Goal: Task Accomplishment & Management: Manage account settings

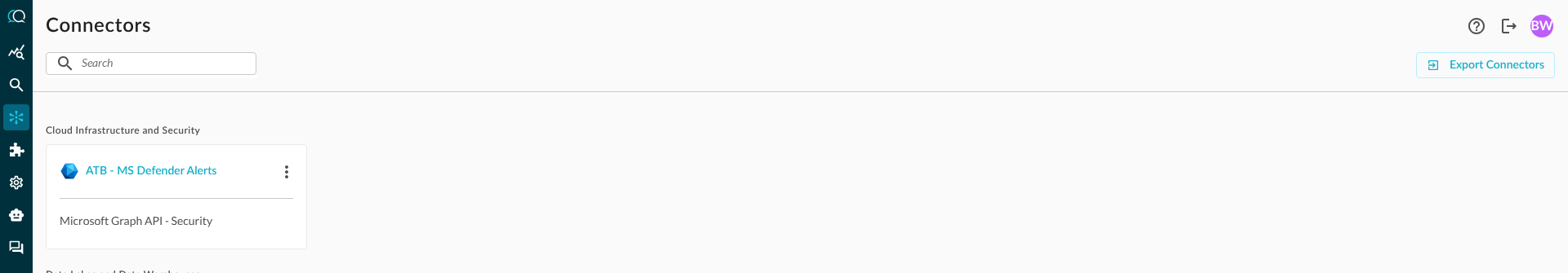
click at [428, 173] on div "ATB - MS Defender Alerts Microsoft Graph API - Security" at bounding box center [800, 196] width 1509 height 105
click at [1513, 29] on icon "Logout" at bounding box center [1508, 26] width 20 height 20
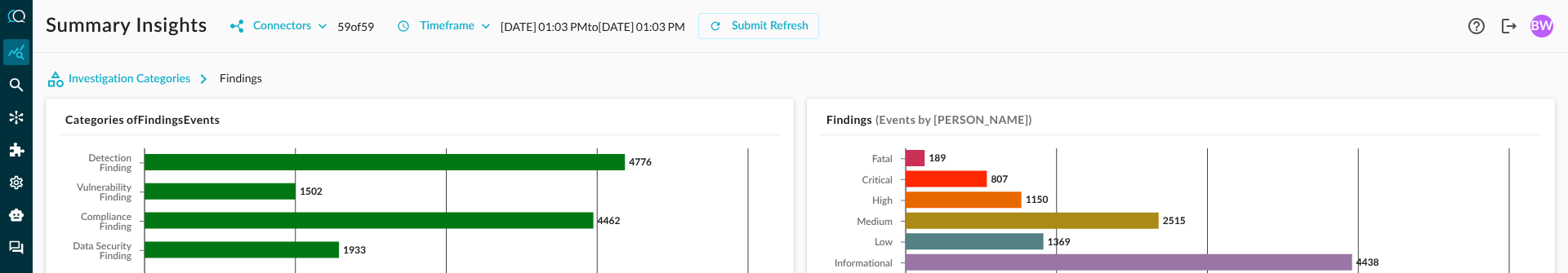
click at [1084, 26] on div "Summary Insights Connectors 59 of 59 Timeframe Sep 22, 2025 01:03 PM to Sep 23,…" at bounding box center [754, 26] width 1418 height 26
click at [65, 3] on div "Summary Insights Connectors 59 of 59 Timeframe Sep 22, 2025 01:03 PM to Sep 23,…" at bounding box center [801, 19] width 1535 height 39
click at [17, 180] on icon "Settings" at bounding box center [16, 182] width 13 height 14
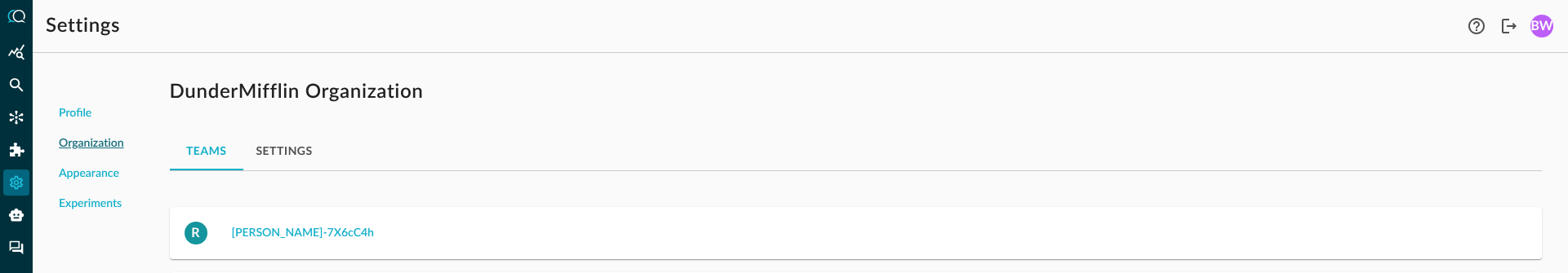
click at [292, 148] on button "Settings" at bounding box center [284, 150] width 82 height 39
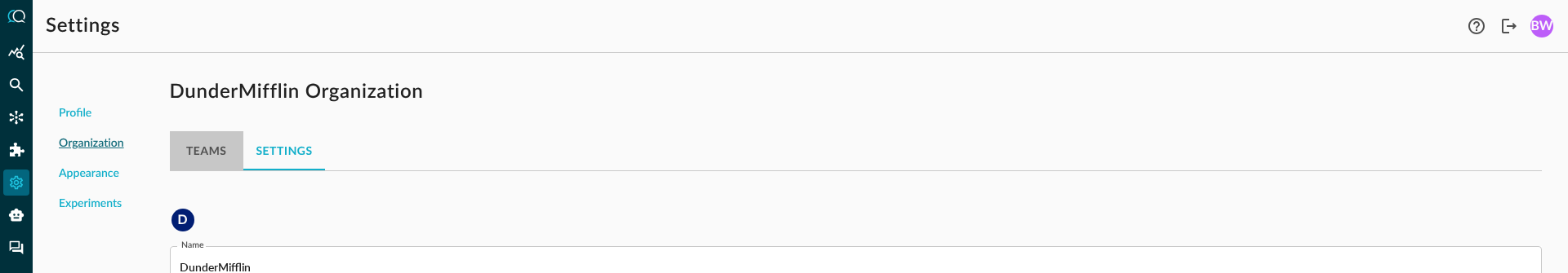
click at [200, 148] on button "Teams" at bounding box center [206, 150] width 74 height 39
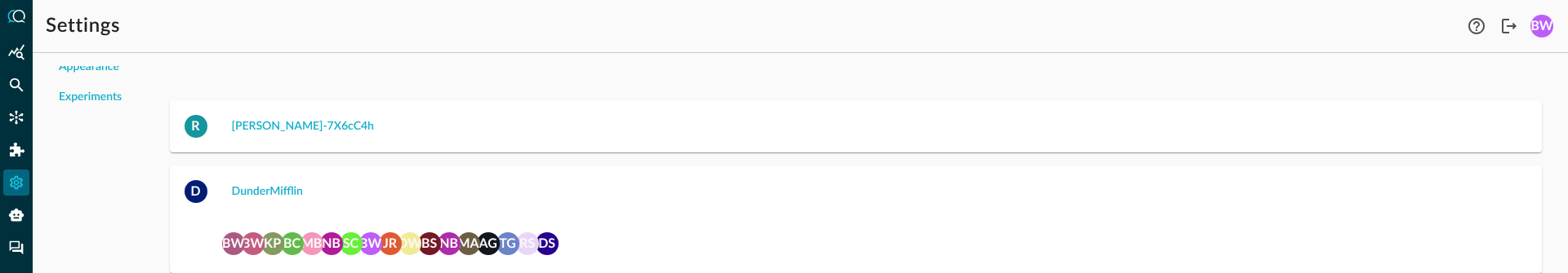
scroll to position [129, 0]
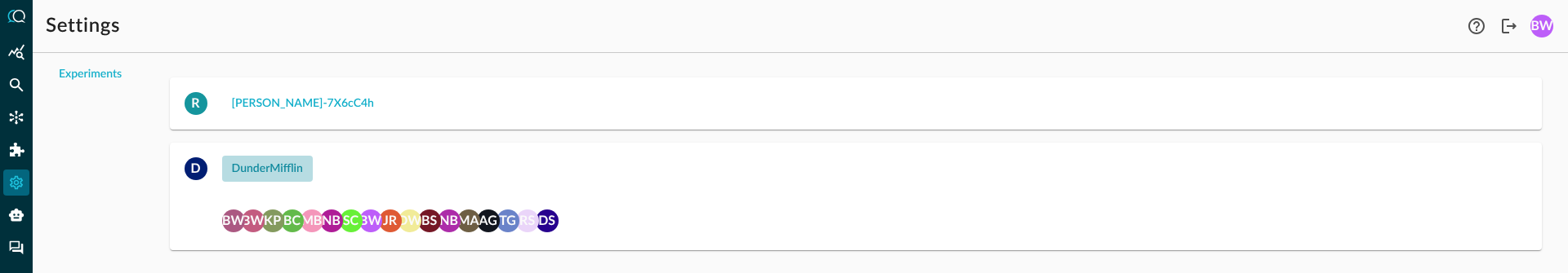
click at [256, 169] on div "DunderMifflin" at bounding box center [267, 169] width 71 height 21
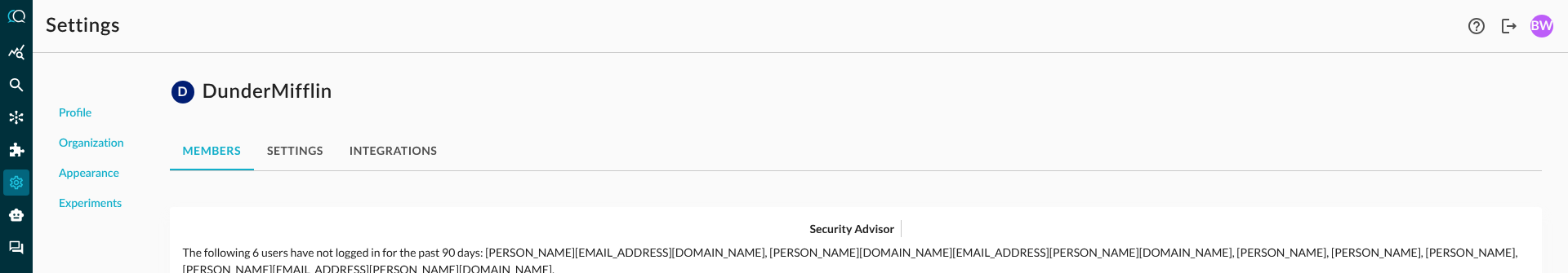
click at [388, 148] on button "integrations" at bounding box center [394, 150] width 115 height 39
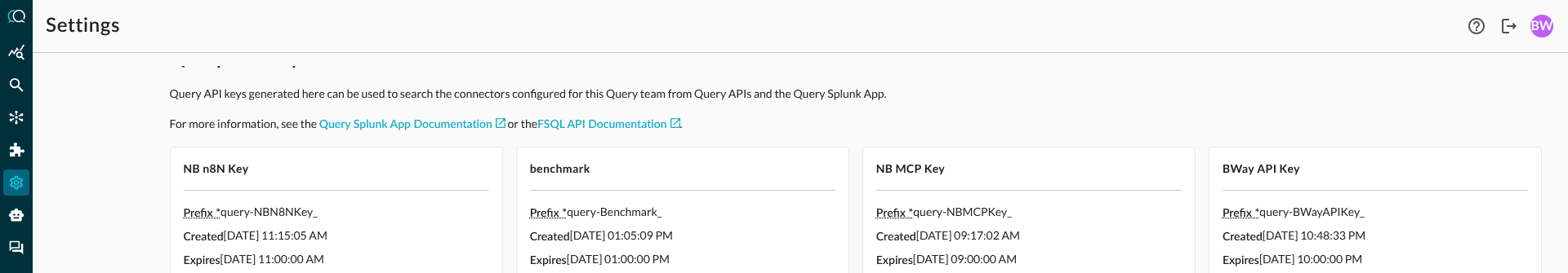
scroll to position [148, 0]
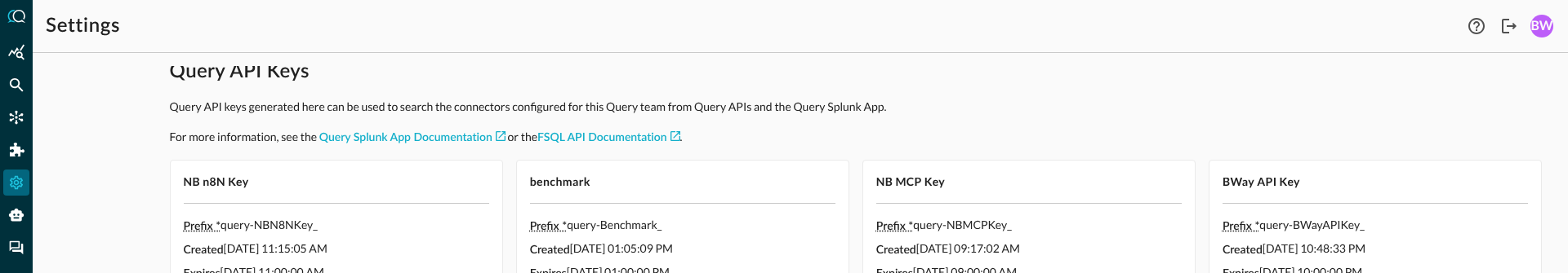
click at [1413, 181] on span "BWay API Key" at bounding box center [1375, 181] width 306 height 16
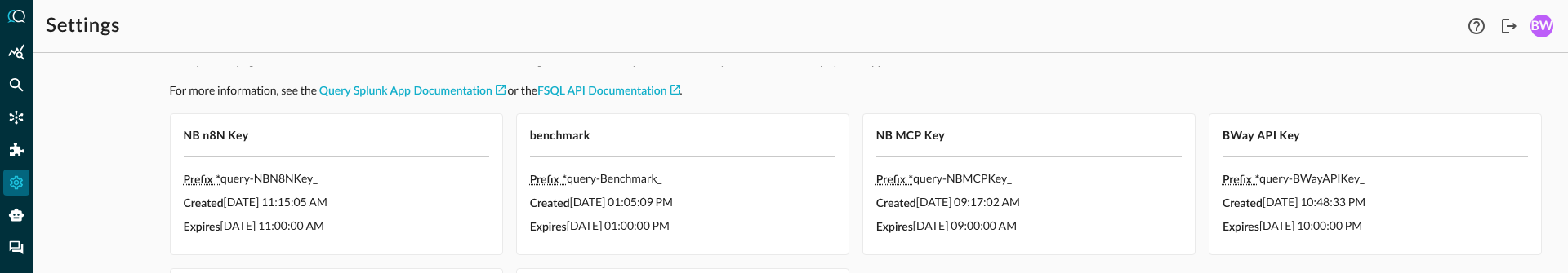
scroll to position [196, 0]
click at [1290, 131] on span "BWay API Key" at bounding box center [1375, 133] width 306 height 16
copy div
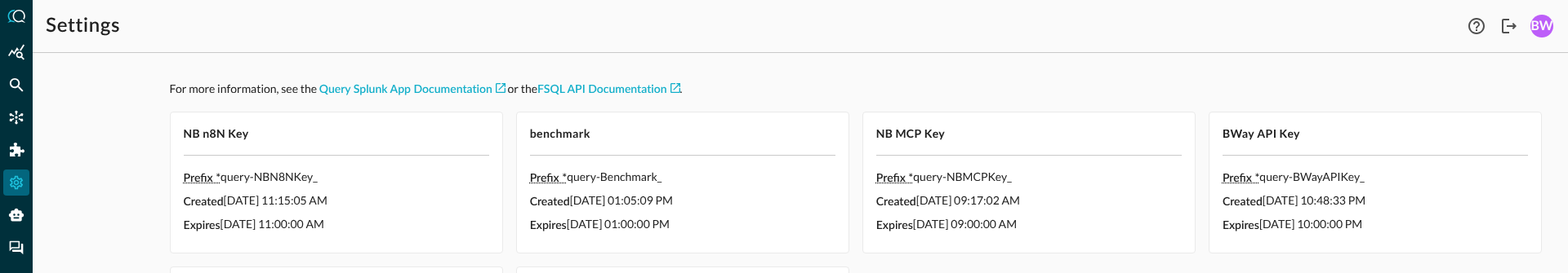
click at [1486, 142] on div "BWay API Key" at bounding box center [1375, 133] width 331 height 43
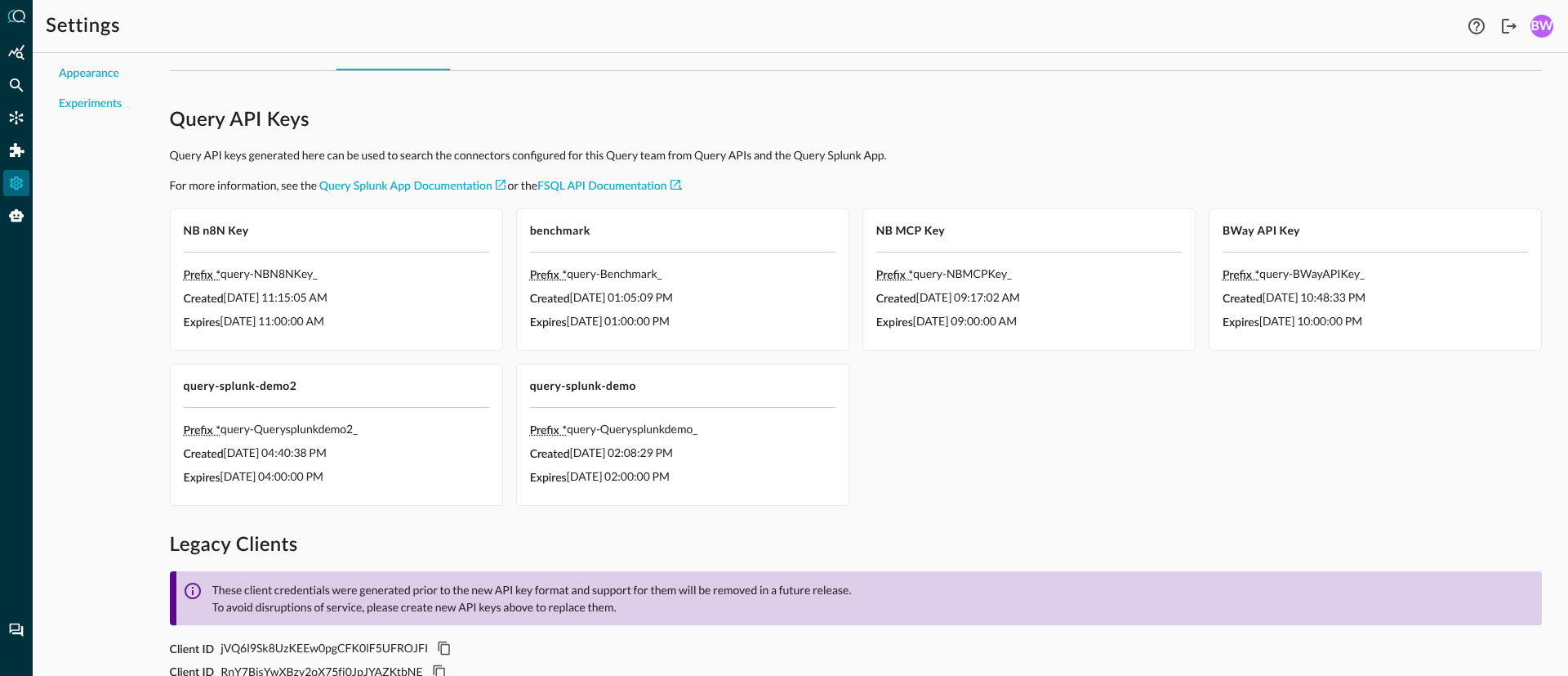
scroll to position [55, 0]
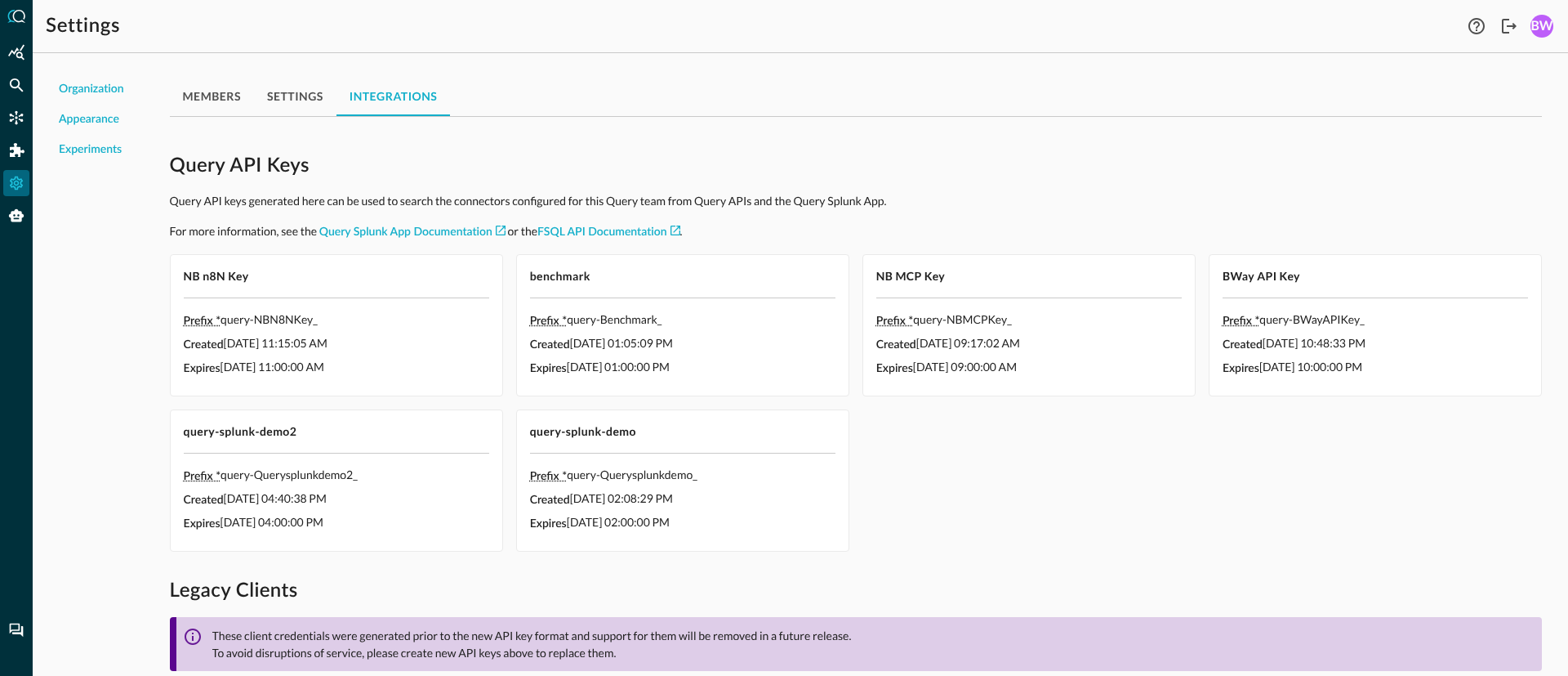
click at [1487, 268] on span "BWay API Key" at bounding box center [1375, 276] width 306 height 16
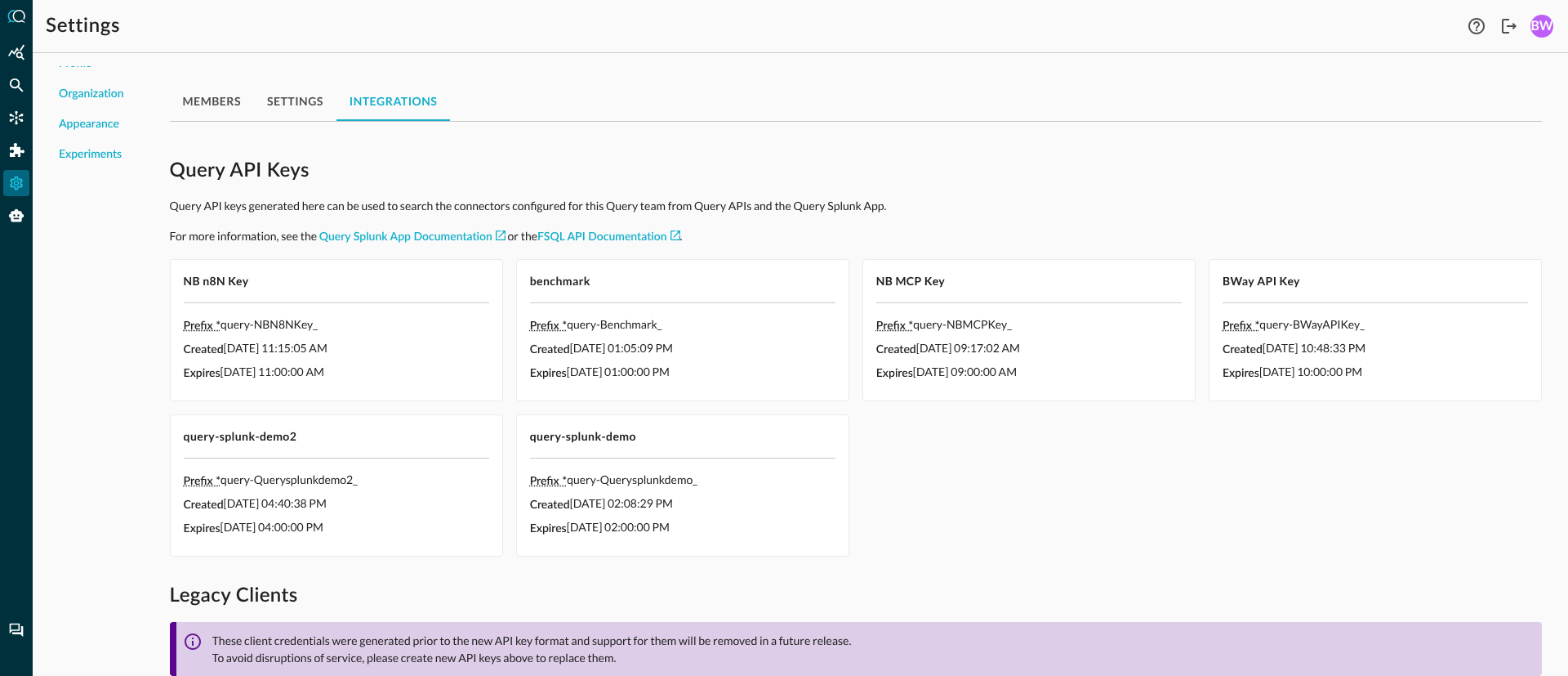
scroll to position [0, 0]
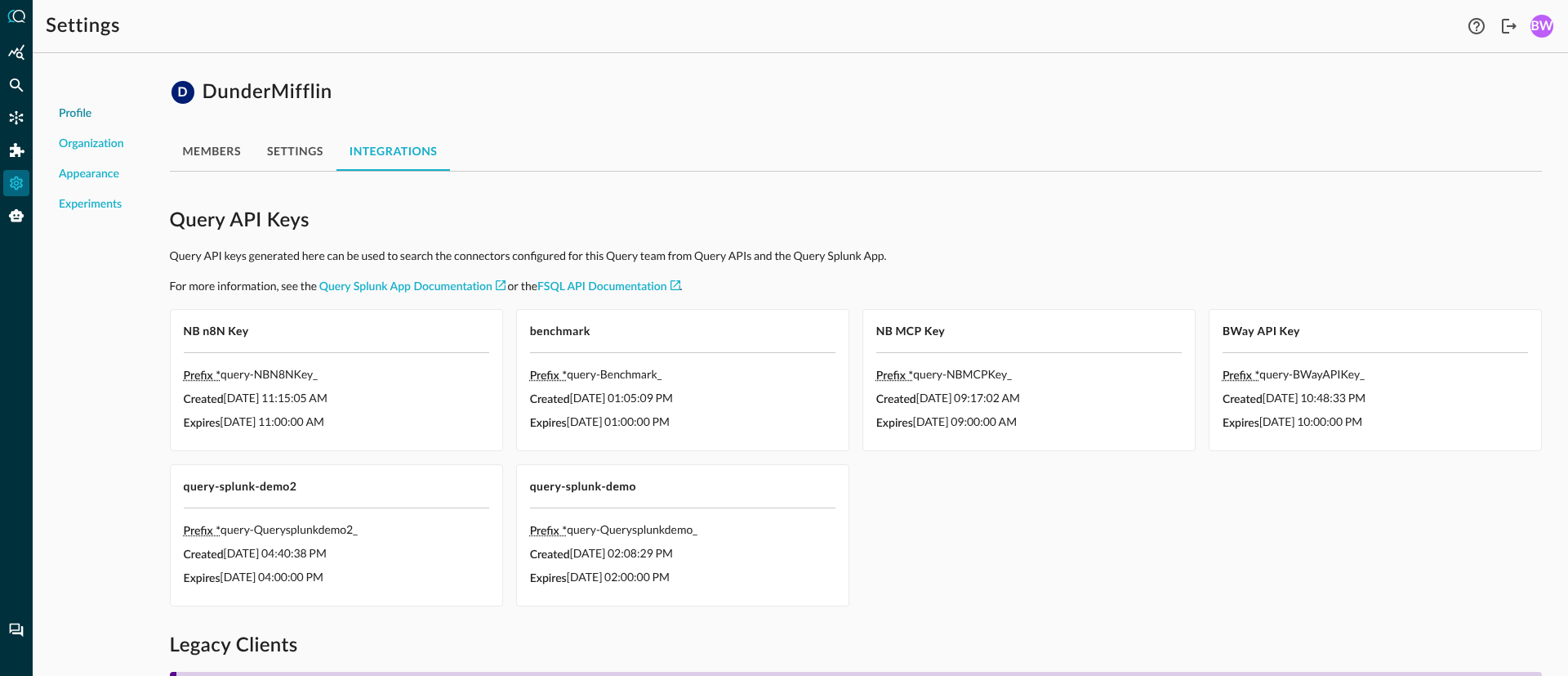
click at [75, 117] on span "Profile" at bounding box center [75, 114] width 33 height 17
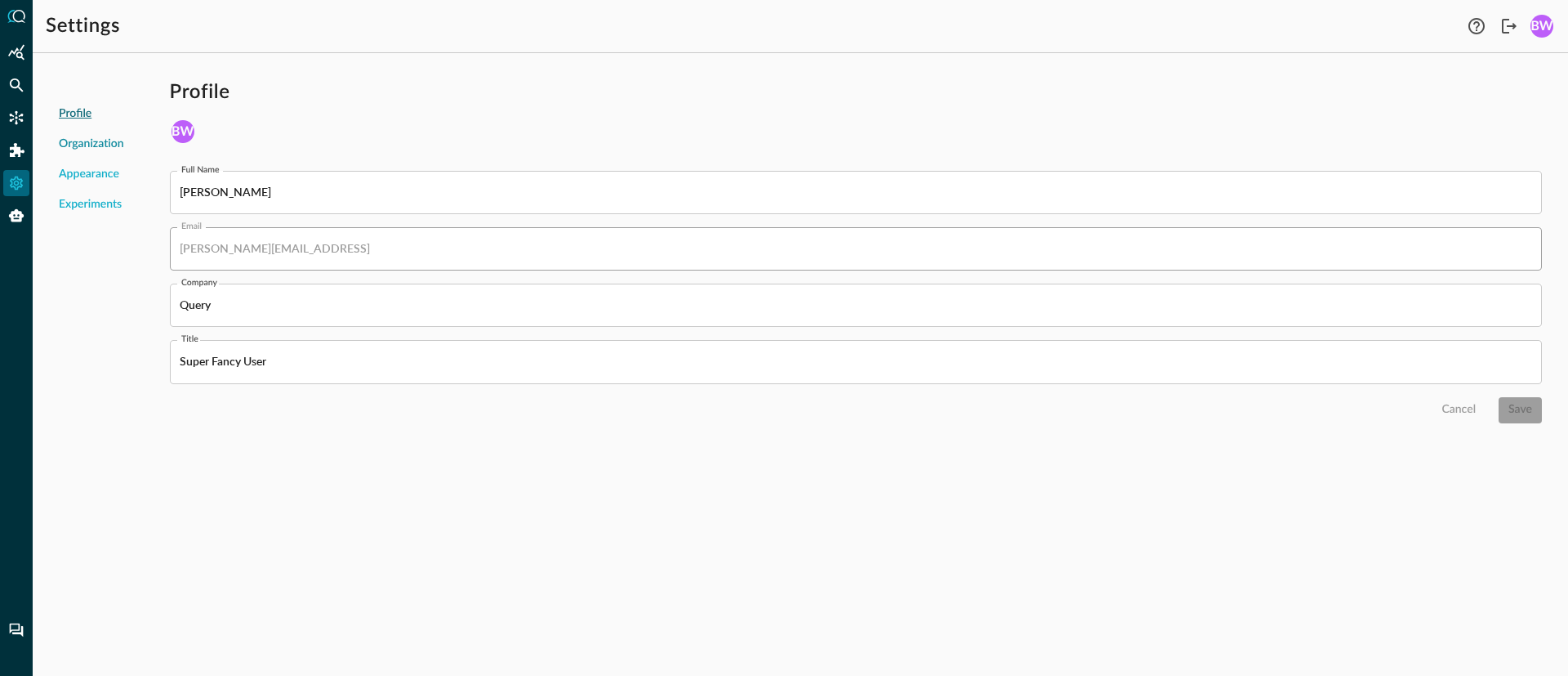
click at [85, 147] on span "Organization" at bounding box center [91, 144] width 65 height 17
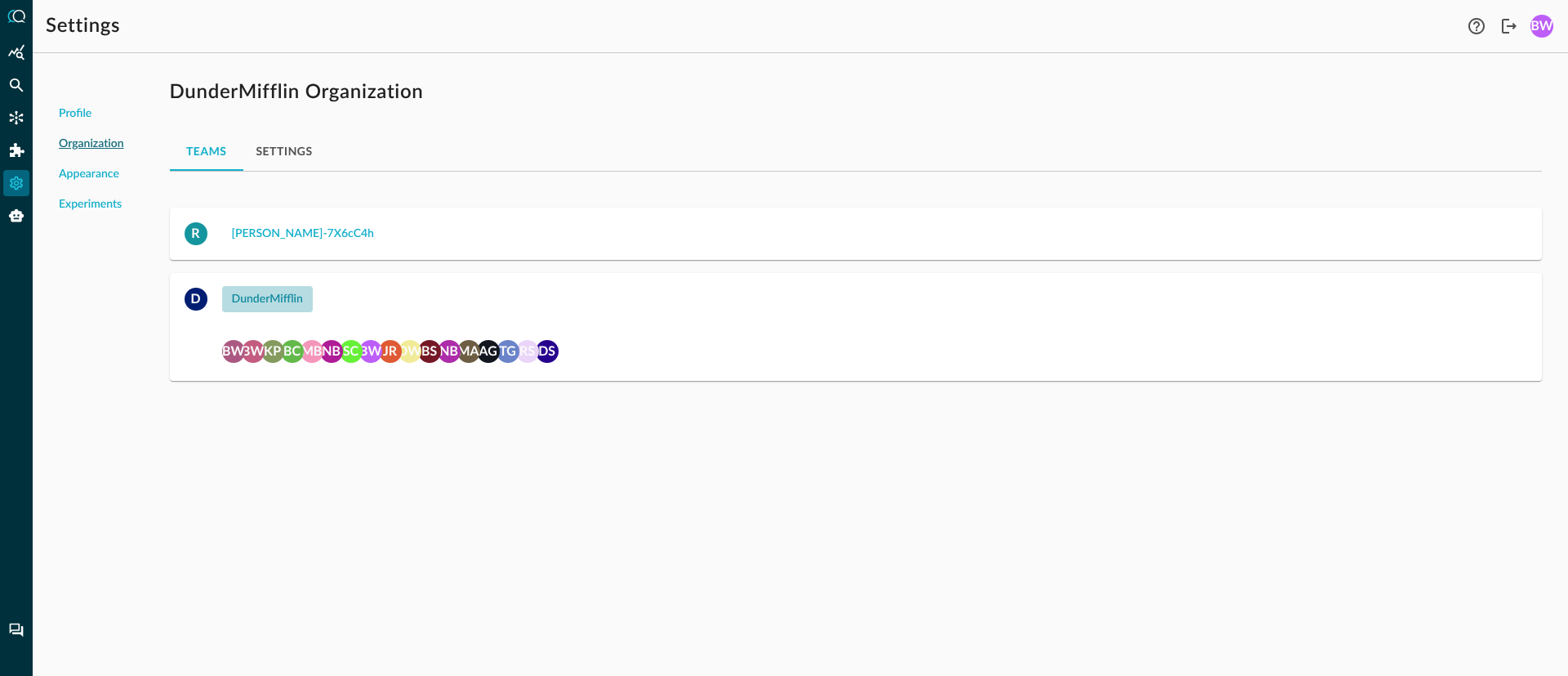
click at [257, 273] on div "DunderMifflin" at bounding box center [267, 299] width 71 height 21
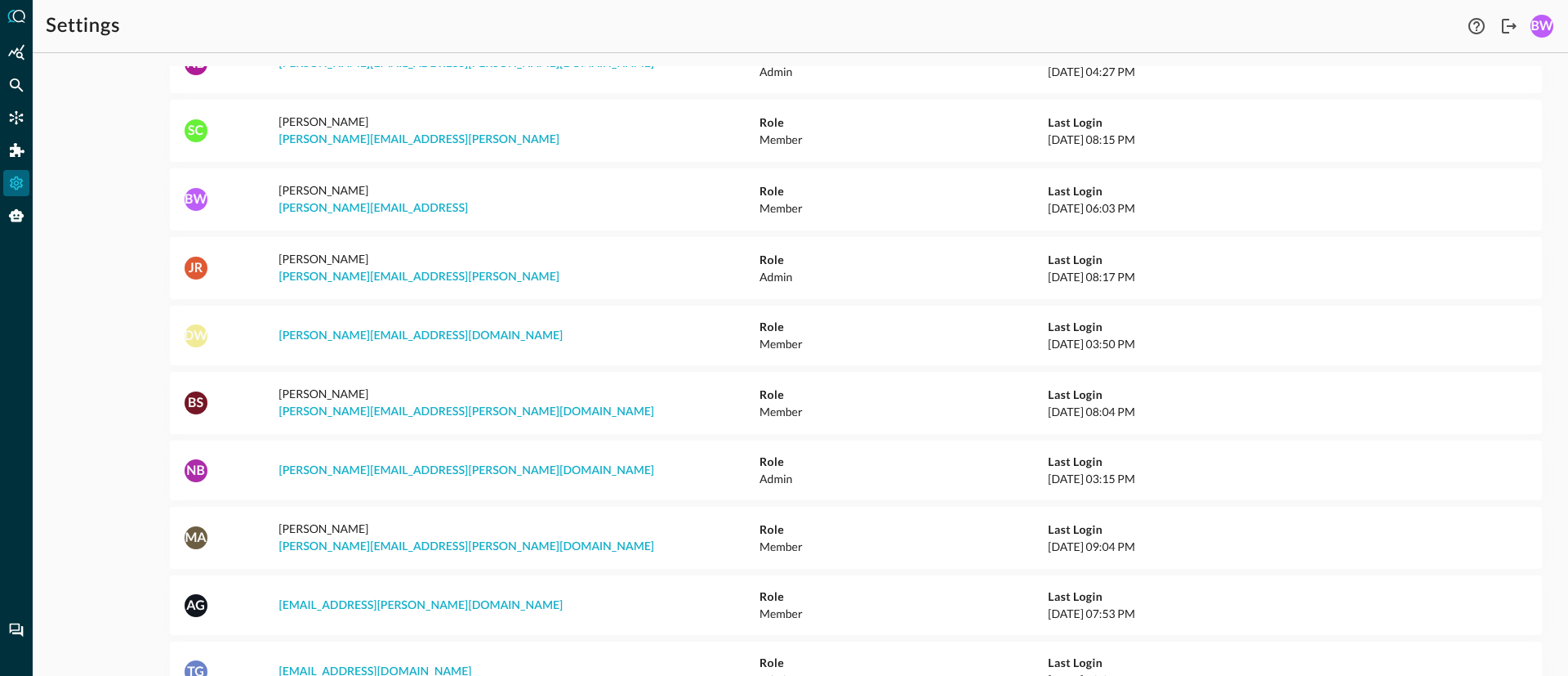
scroll to position [593, 0]
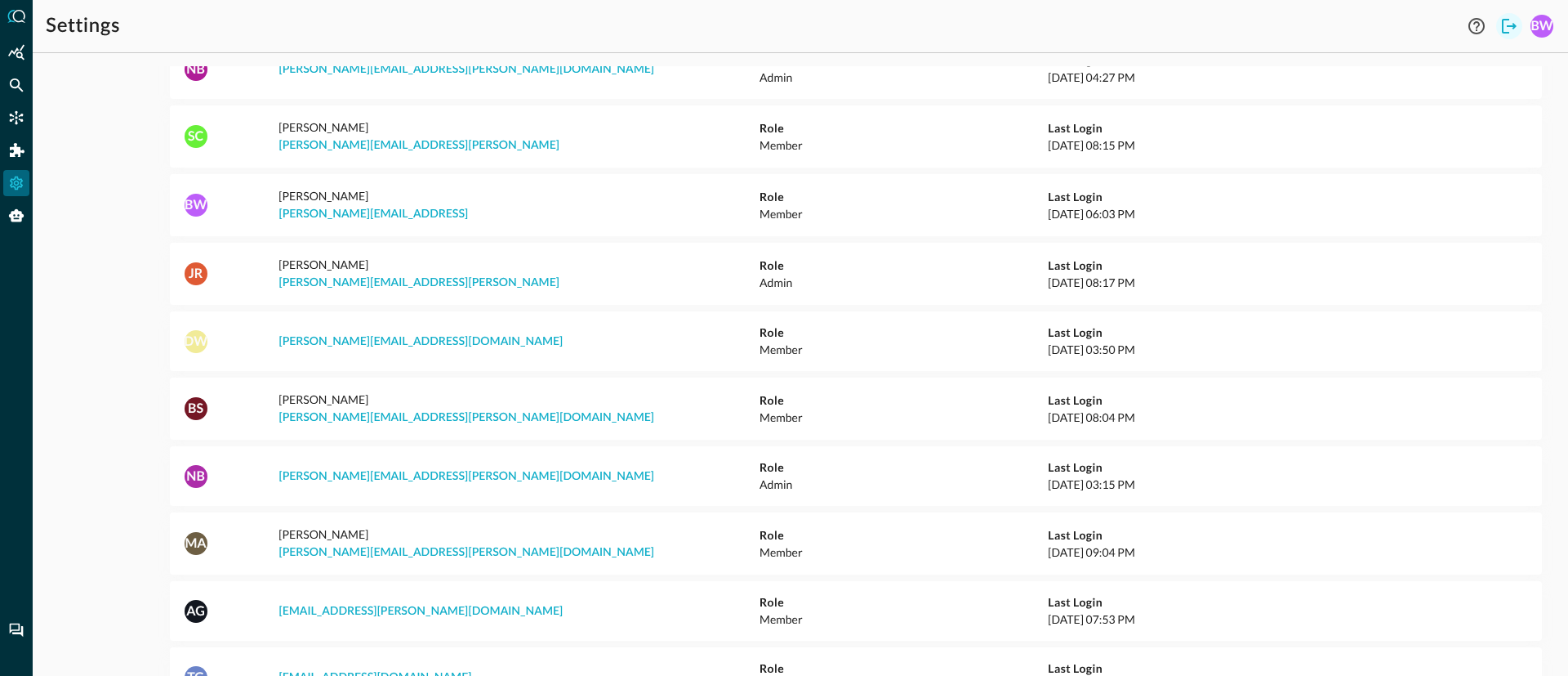
click at [1508, 23] on icon "Logout" at bounding box center [1508, 26] width 20 height 20
